Goal: Register for event/course

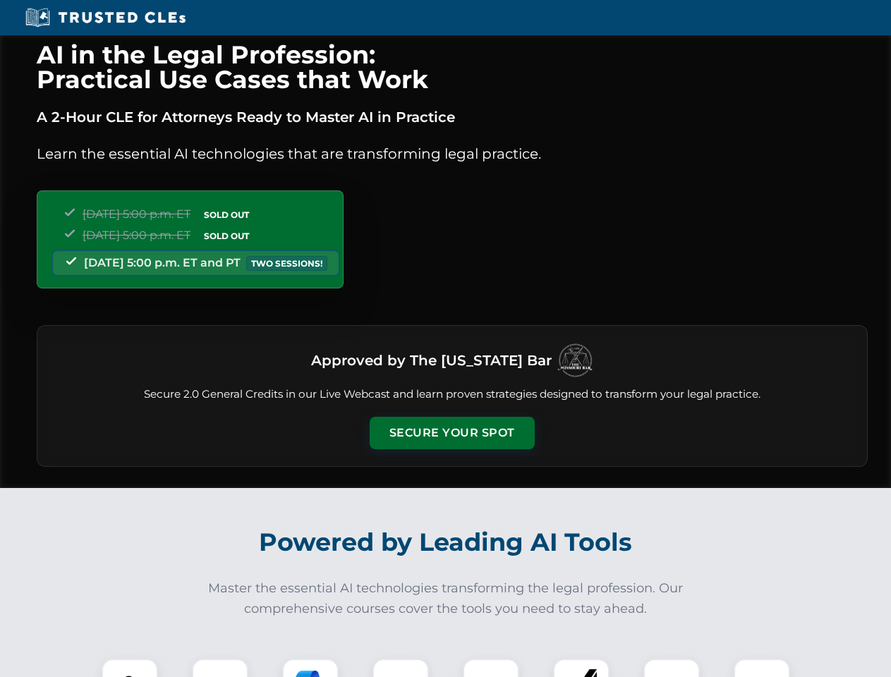
click at [451, 433] on button "Secure Your Spot" at bounding box center [452, 433] width 165 height 32
click at [130, 668] on img at bounding box center [129, 687] width 41 height 41
click at [220, 668] on div at bounding box center [220, 687] width 56 height 56
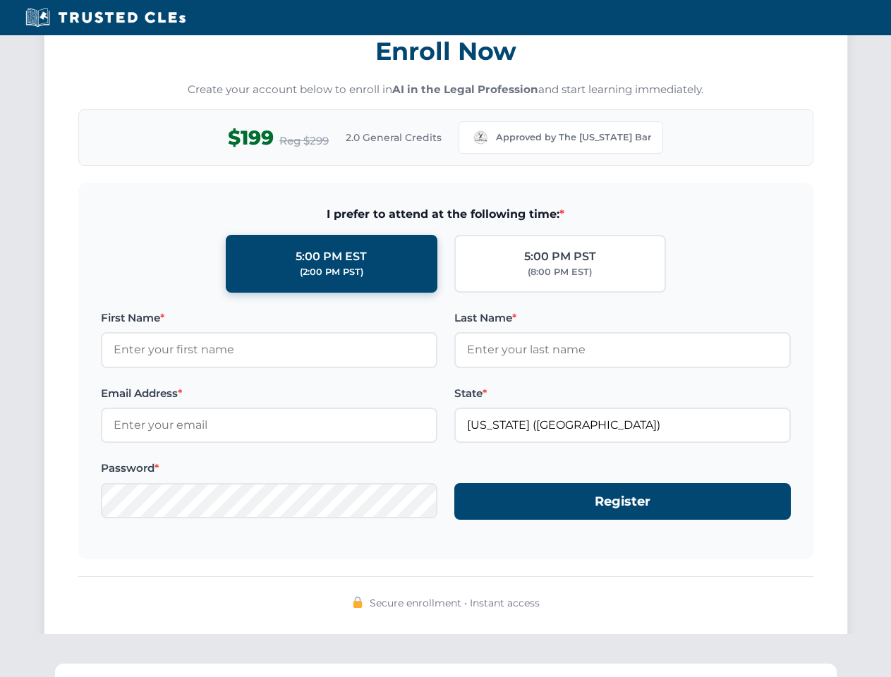
scroll to position [1385, 0]
